Goal: Navigation & Orientation: Find specific page/section

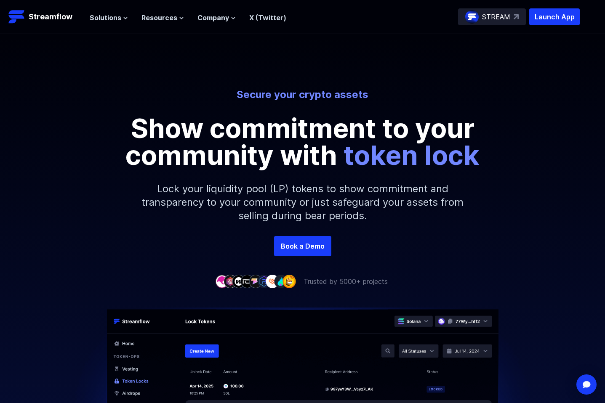
click at [176, 167] on p "Show commitment to your community with token lock" at bounding box center [302, 142] width 379 height 54
click at [297, 241] on link "Book a Demo" at bounding box center [302, 246] width 57 height 20
click at [393, 123] on p "Show commitment to your community with token lock" at bounding box center [302, 142] width 379 height 54
click at [546, 19] on p "Launch App" at bounding box center [554, 16] width 51 height 17
click at [184, 177] on p "Lock your liquidity pool (LP) tokens to show commitment and transparency to you…" at bounding box center [303, 202] width 362 height 67
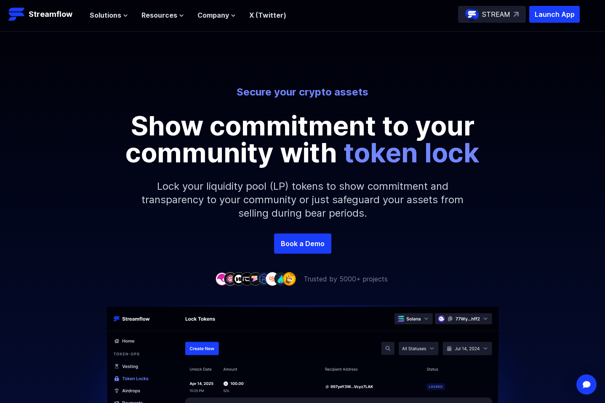
scroll to position [253, 0]
